Goal: Transaction & Acquisition: Purchase product/service

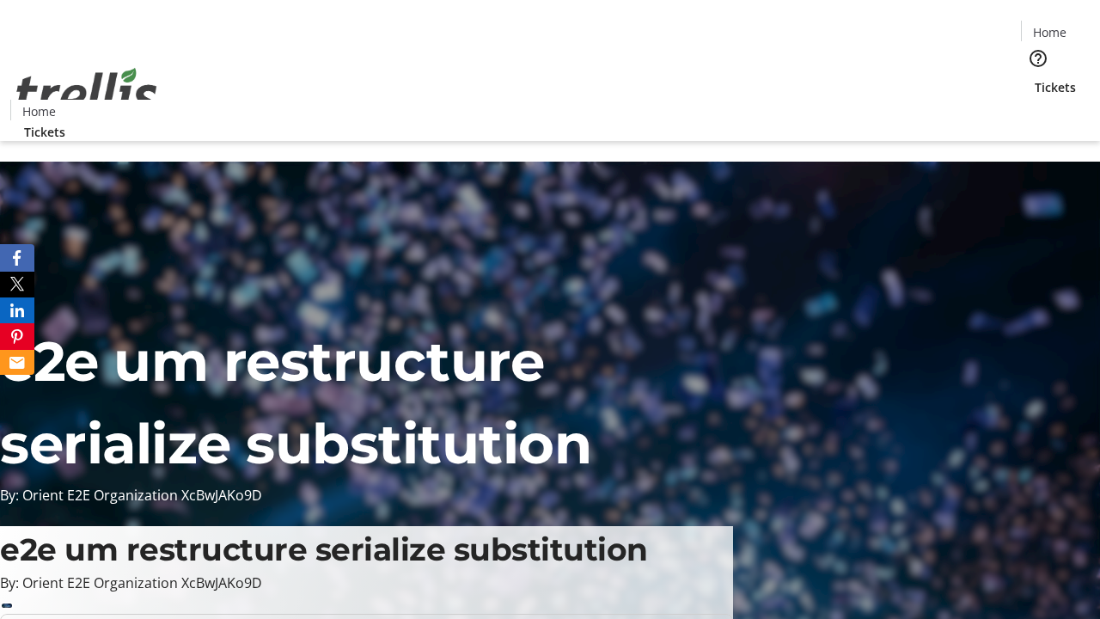
click at [1035, 78] on span "Tickets" at bounding box center [1055, 87] width 41 height 18
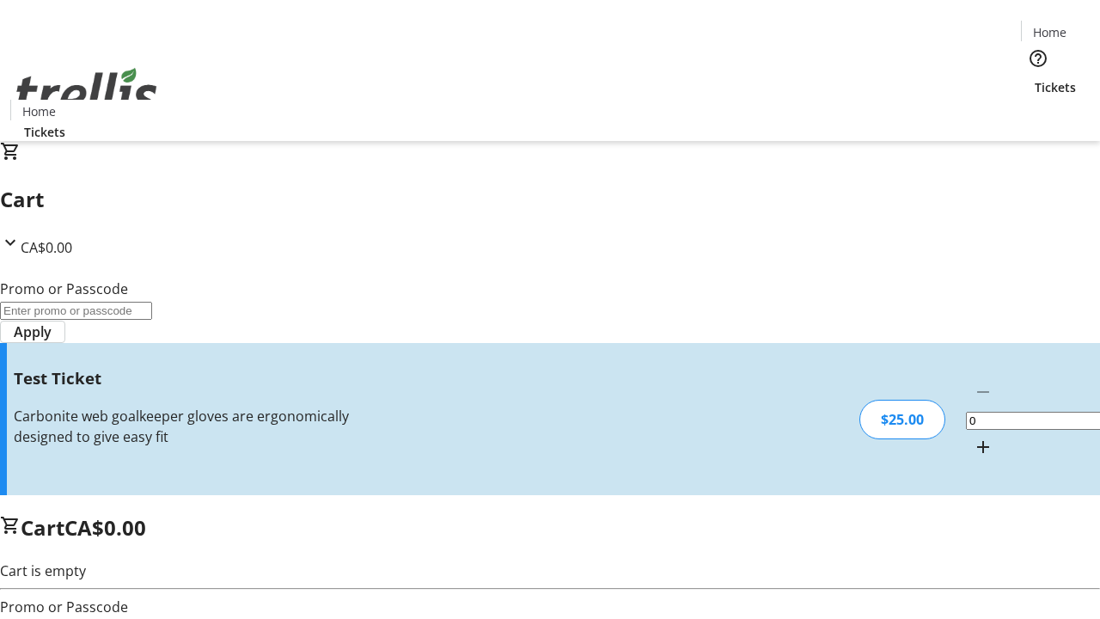
click at [973, 437] on mat-icon "Increment by one" at bounding box center [983, 447] width 21 height 21
type input "1"
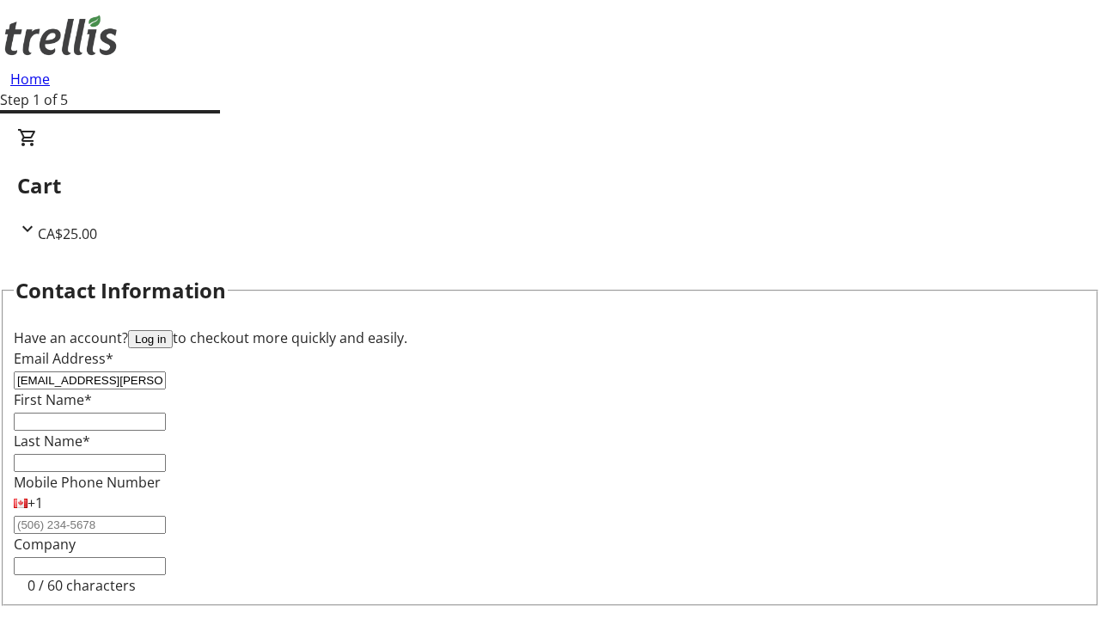
type input "[EMAIL_ADDRESS][PERSON_NAME][DOMAIN_NAME]"
type input "Carolina"
type input "[PERSON_NAME]"
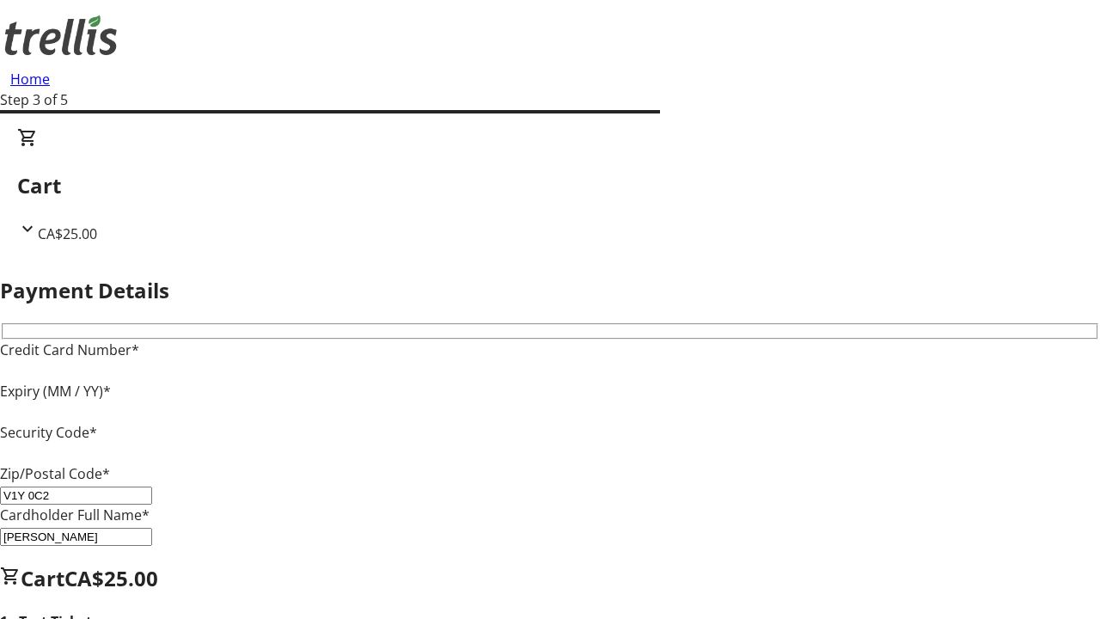
type input "V1Y 0C2"
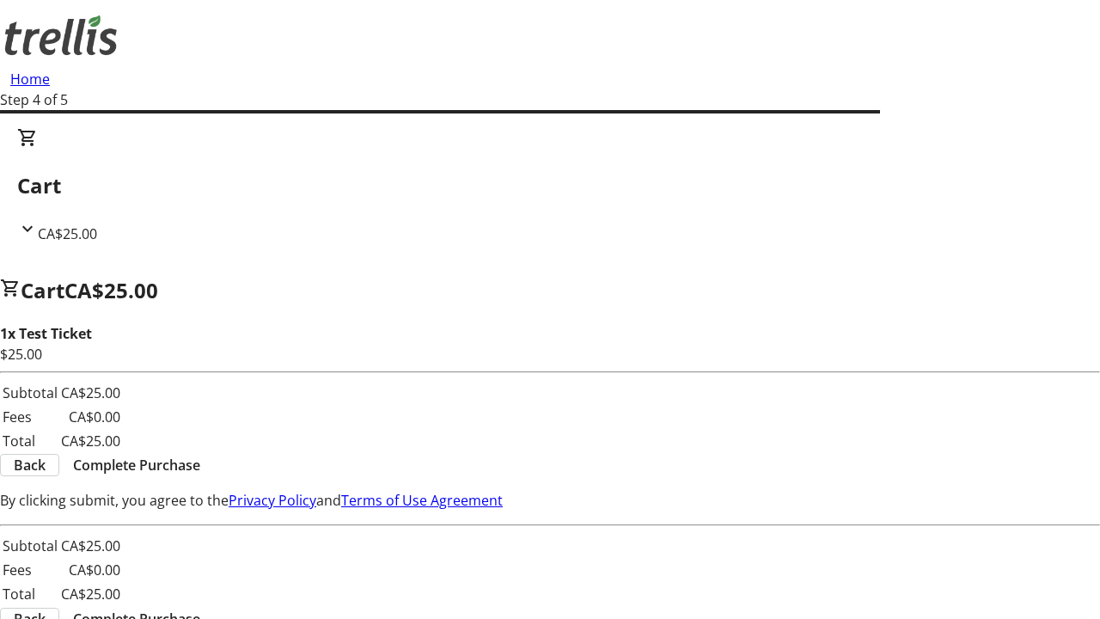
click at [200, 455] on span "Complete Purchase" at bounding box center [136, 465] width 127 height 21
